Goal: Information Seeking & Learning: Learn about a topic

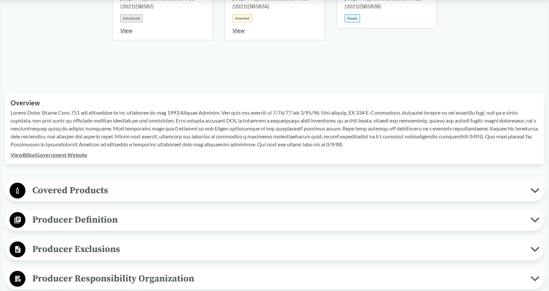
scroll to position [198, 0]
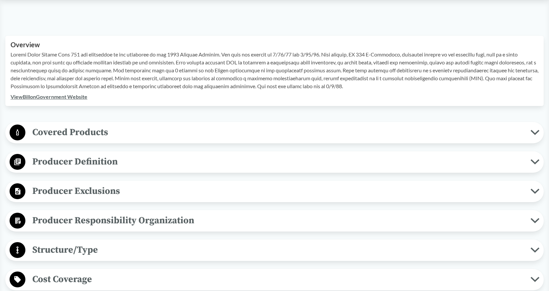
click at [532, 190] on icon at bounding box center [535, 190] width 7 height 3
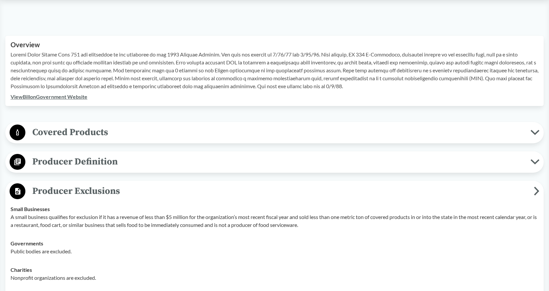
click at [532, 161] on icon at bounding box center [535, 161] width 9 height 5
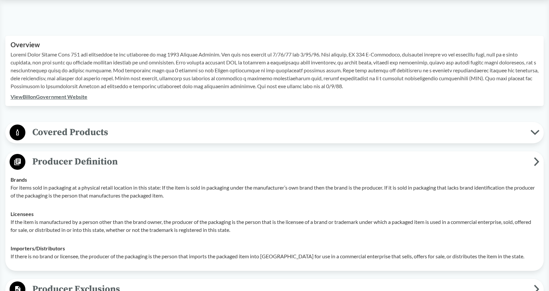
click at [532, 134] on icon at bounding box center [535, 132] width 9 height 5
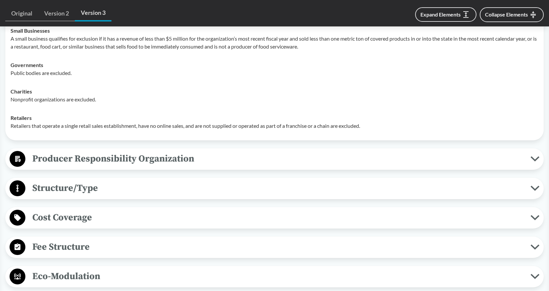
scroll to position [660, 0]
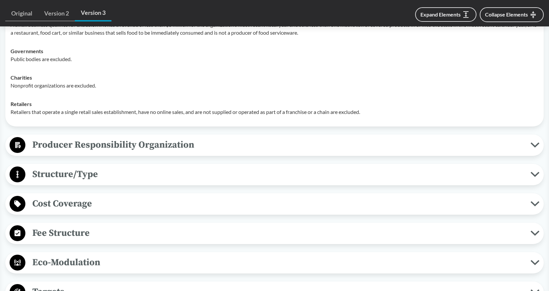
click at [537, 146] on icon at bounding box center [535, 144] width 9 height 5
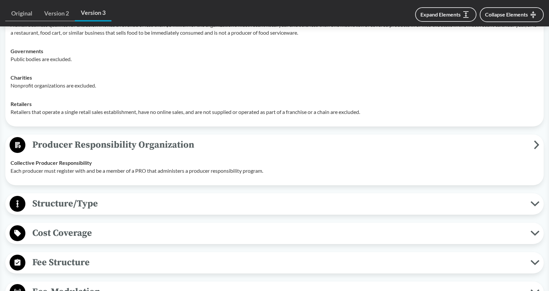
scroll to position [693, 0]
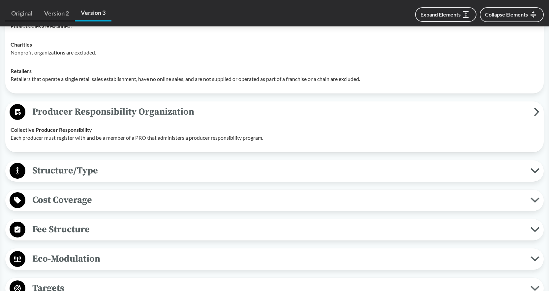
click at [460, 162] on div "Structure/Type Financial and Partial Operational A PRO must provide for the col…" at bounding box center [274, 170] width 539 height 21
click at [453, 172] on span "Structure/Type" at bounding box center [277, 170] width 505 height 15
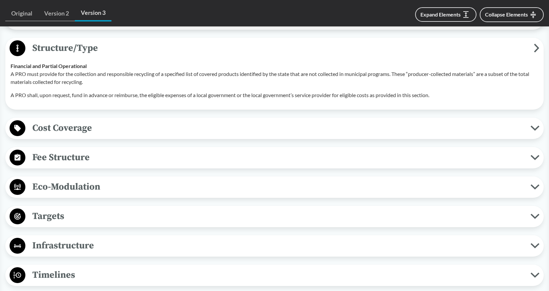
scroll to position [824, 0]
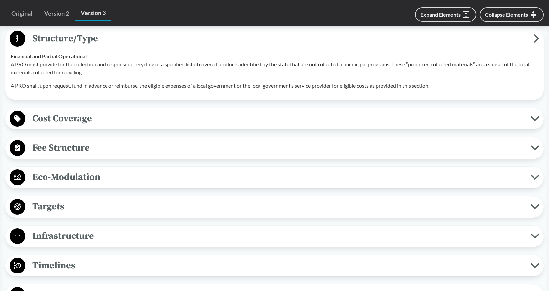
click at [120, 118] on span "Cost Coverage" at bounding box center [277, 118] width 505 height 15
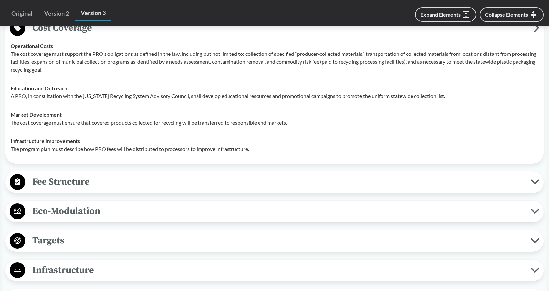
scroll to position [923, 0]
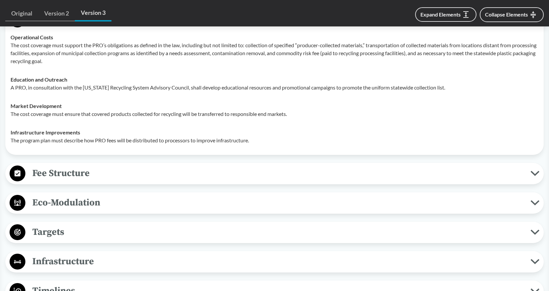
click at [64, 170] on span "Fee Structure" at bounding box center [277, 173] width 505 height 15
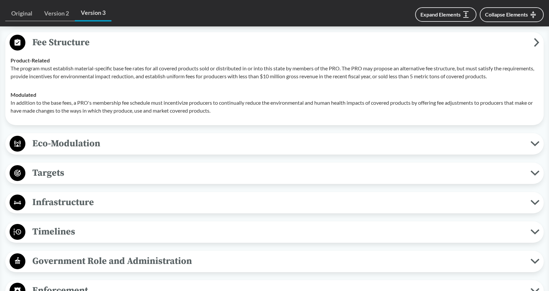
scroll to position [1055, 0]
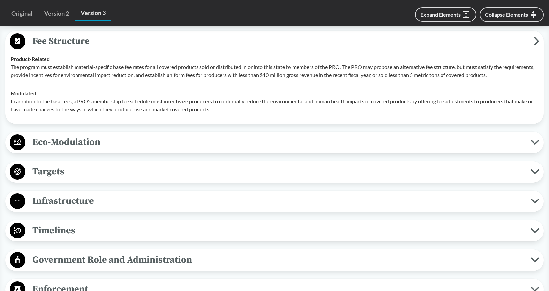
click at [79, 139] on span "Eco-Modulation" at bounding box center [277, 142] width 505 height 15
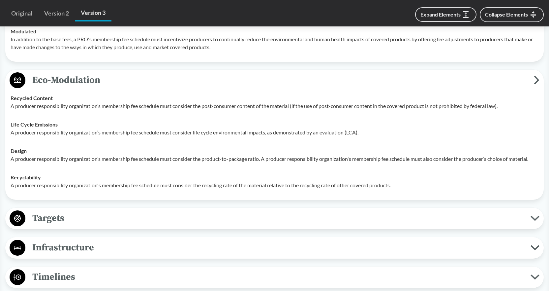
scroll to position [1121, 0]
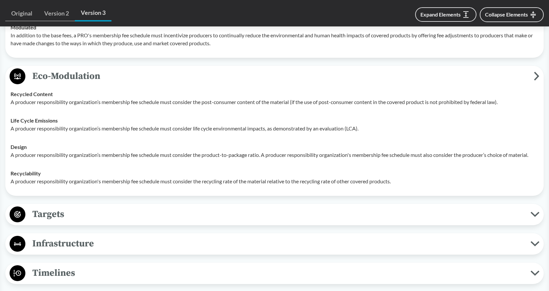
click at [87, 216] on span "Targets" at bounding box center [277, 213] width 505 height 15
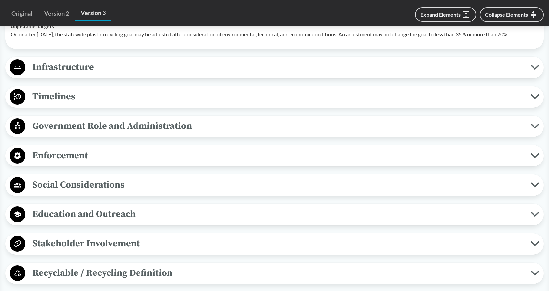
scroll to position [1385, 0]
click at [88, 92] on span "Timelines" at bounding box center [277, 96] width 505 height 15
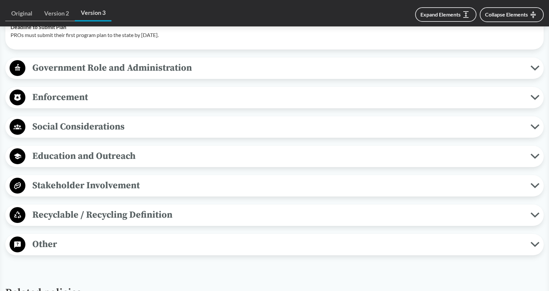
scroll to position [1484, 0]
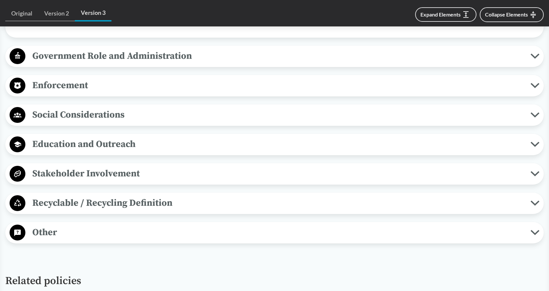
click at [127, 236] on span "Other" at bounding box center [277, 232] width 505 height 15
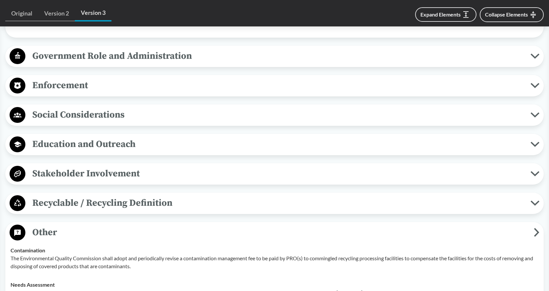
click at [103, 201] on span "Recyclable / Recycling Definition" at bounding box center [277, 202] width 505 height 15
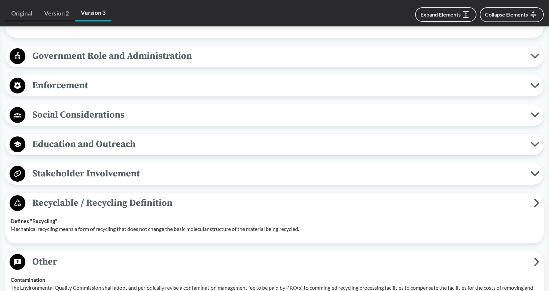
click at [96, 176] on span "Stakeholder Involvement" at bounding box center [277, 173] width 505 height 15
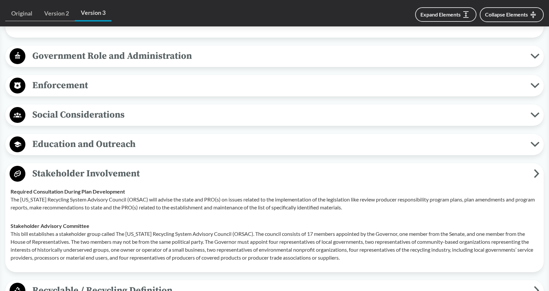
click at [71, 140] on span "Education and Outreach" at bounding box center [277, 144] width 505 height 15
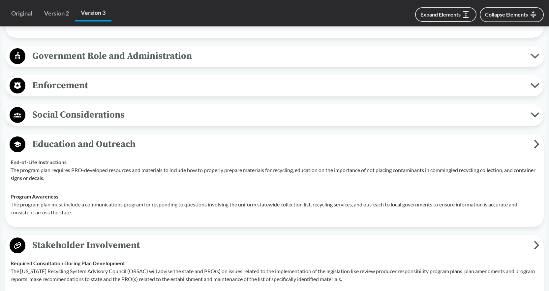
click at [65, 119] on span "Social Considerations" at bounding box center [277, 114] width 505 height 15
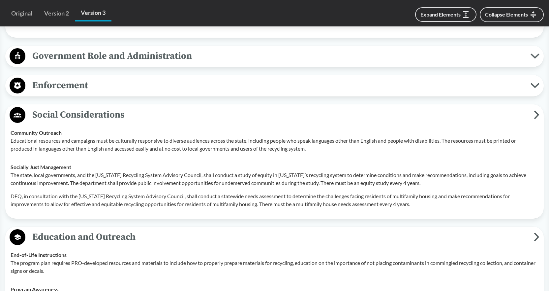
click at [61, 84] on span "Enforcement" at bounding box center [277, 85] width 505 height 15
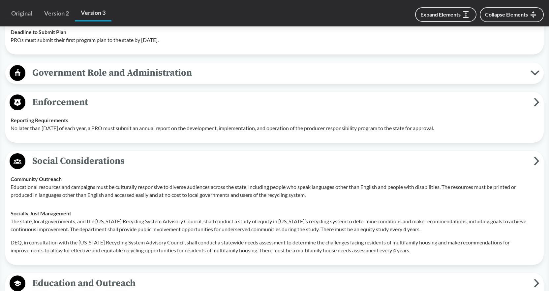
scroll to position [1418, 0]
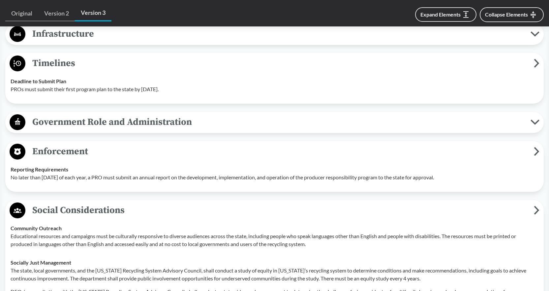
click at [73, 116] on span "Government Role and Administration" at bounding box center [277, 121] width 505 height 15
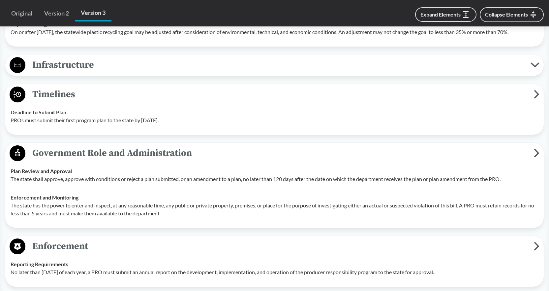
scroll to position [1352, 0]
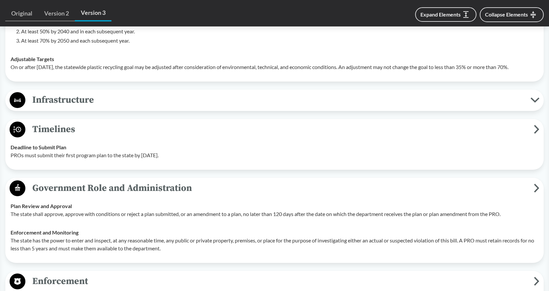
click at [64, 99] on span "Infrastructure" at bounding box center [277, 99] width 505 height 15
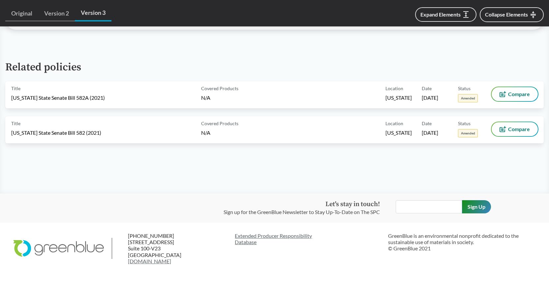
scroll to position [2370, 0]
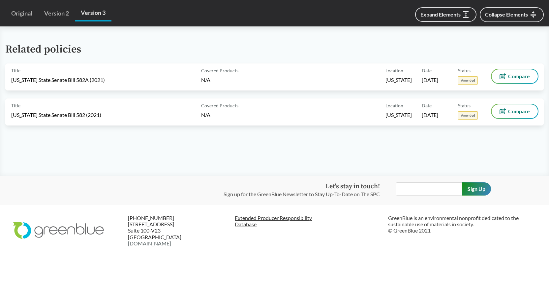
click at [285, 218] on link "Extended Producer Responsibility Database" at bounding box center [309, 220] width 148 height 13
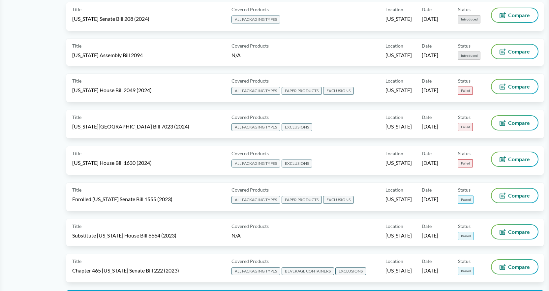
scroll to position [1385, 0]
